Goal: Transaction & Acquisition: Book appointment/travel/reservation

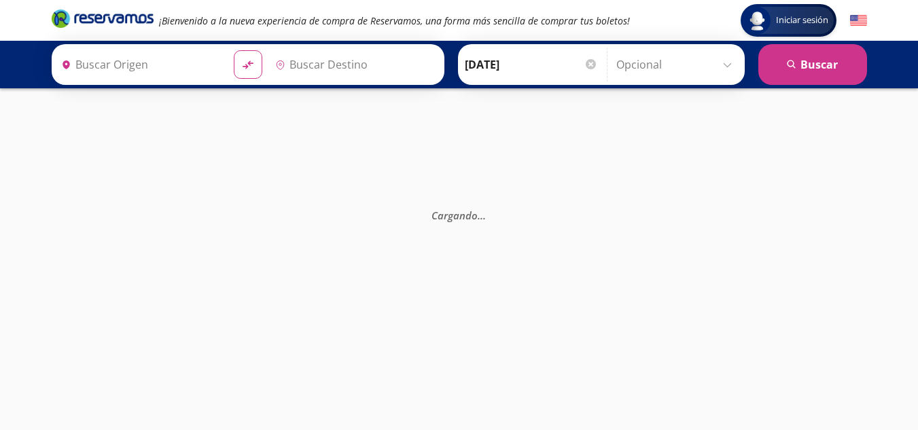
type input "[GEOGRAPHIC_DATA], [GEOGRAPHIC_DATA]"
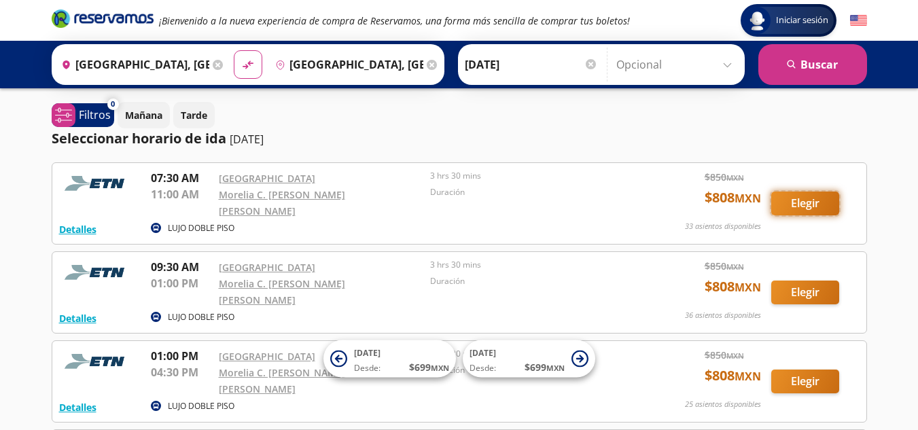
click at [805, 192] on button "Elegir" at bounding box center [805, 204] width 68 height 24
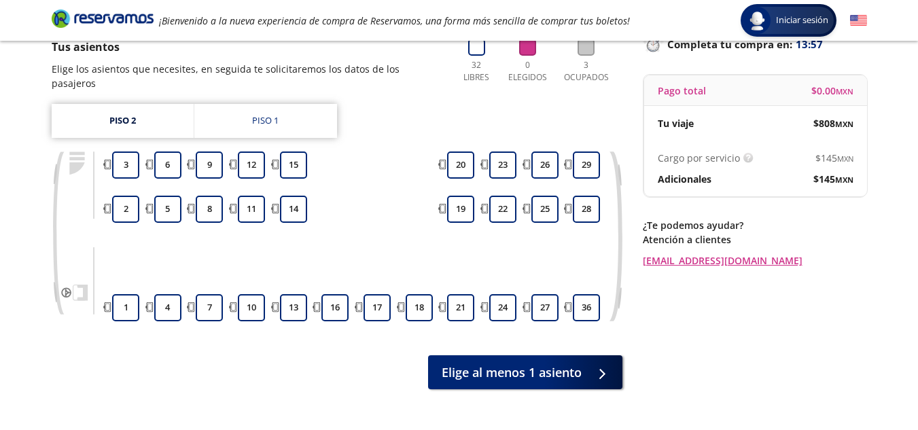
scroll to position [135, 0]
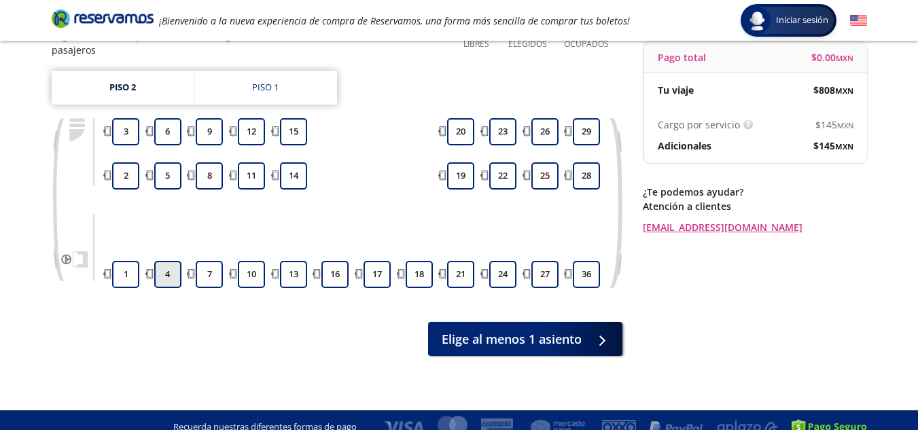
click at [168, 262] on button "4" at bounding box center [167, 274] width 27 height 27
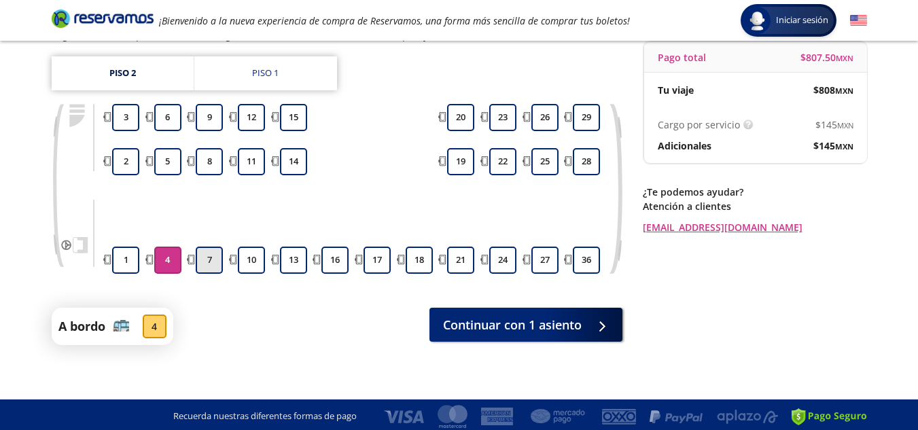
click at [196, 261] on button "7" at bounding box center [209, 260] width 27 height 27
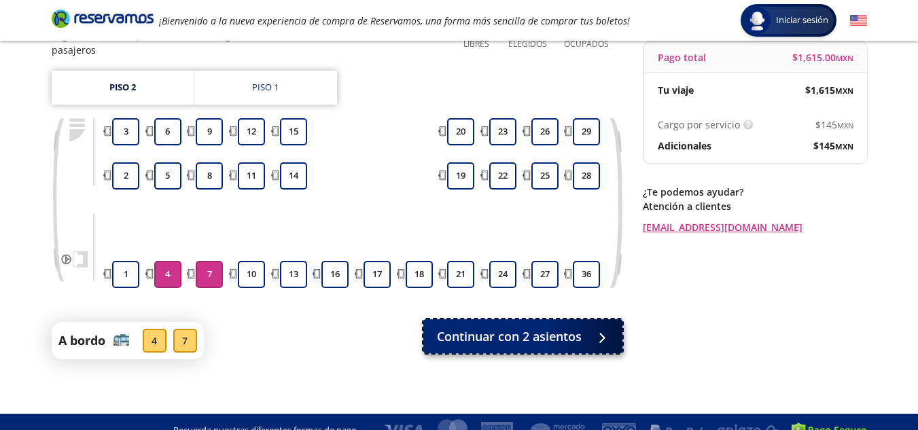
click at [543, 330] on span "Continuar con 2 asientos" at bounding box center [509, 336] width 145 height 18
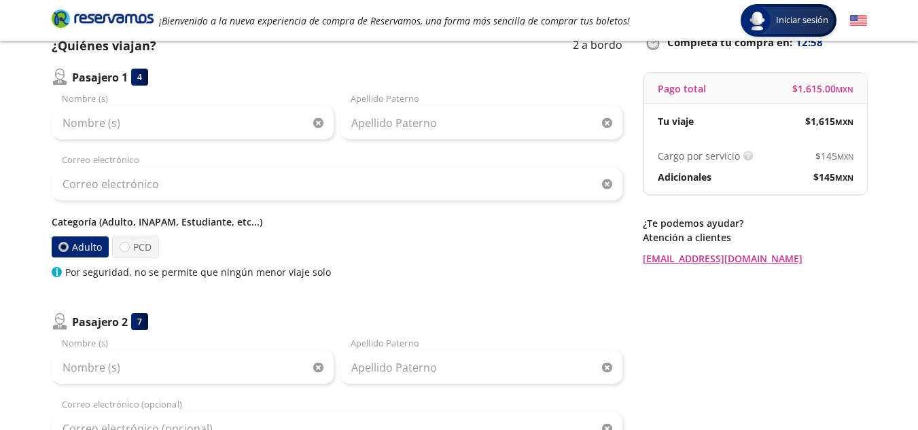
scroll to position [136, 0]
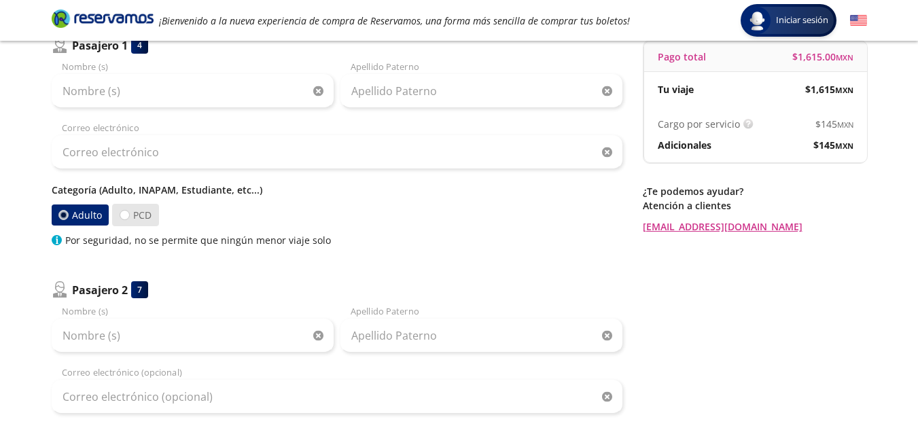
click at [128, 218] on label "PCD" at bounding box center [135, 215] width 47 height 22
click at [128, 218] on input "PCD" at bounding box center [124, 215] width 9 height 9
radio input "true"
click at [67, 218] on div at bounding box center [63, 215] width 11 height 11
click at [67, 218] on input "Adulto" at bounding box center [63, 215] width 9 height 9
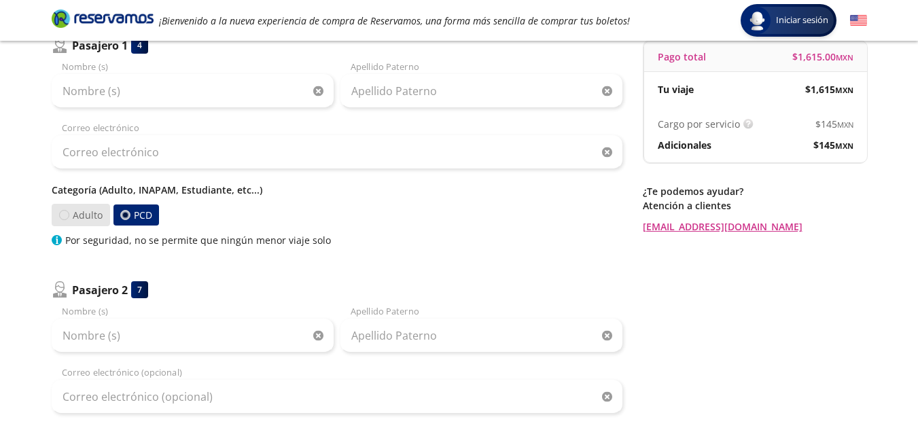
radio input "true"
radio input "false"
